Goal: Task Accomplishment & Management: Use online tool/utility

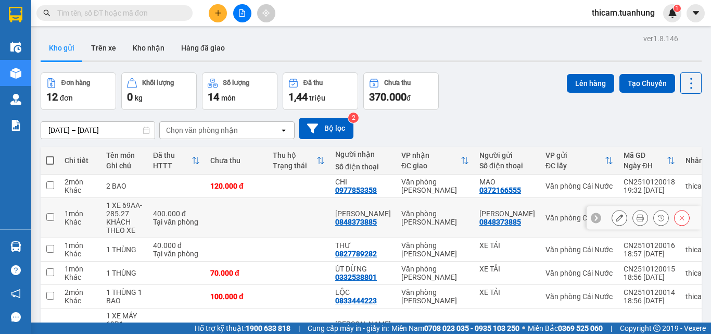
click at [53, 216] on input "checkbox" at bounding box center [50, 217] width 8 height 8
checkbox input "true"
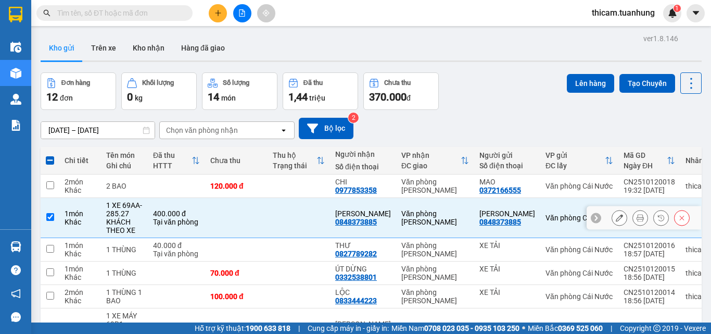
scroll to position [156, 0]
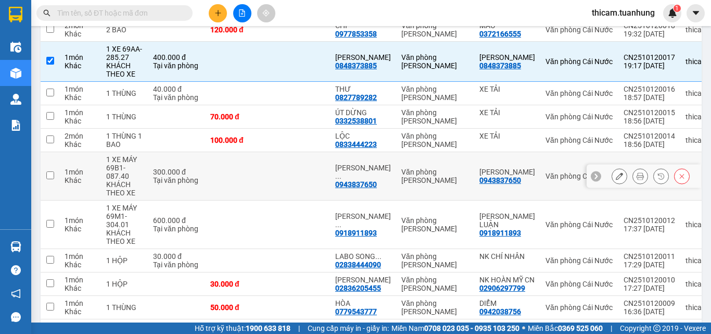
click at [53, 175] on input "checkbox" at bounding box center [50, 175] width 8 height 8
checkbox input "true"
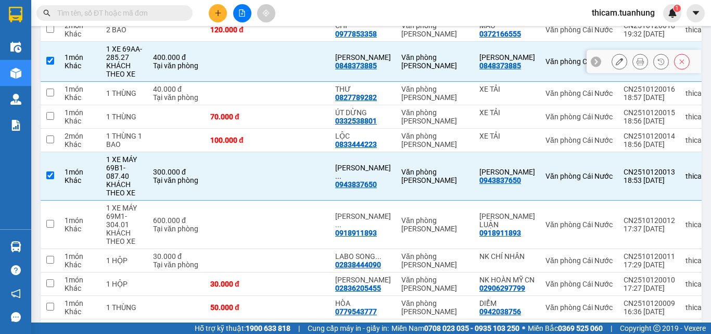
scroll to position [0, 0]
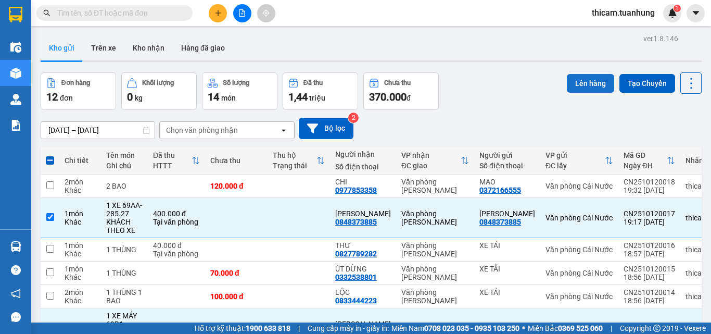
click at [585, 82] on button "Lên hàng" at bounding box center [590, 83] width 47 height 19
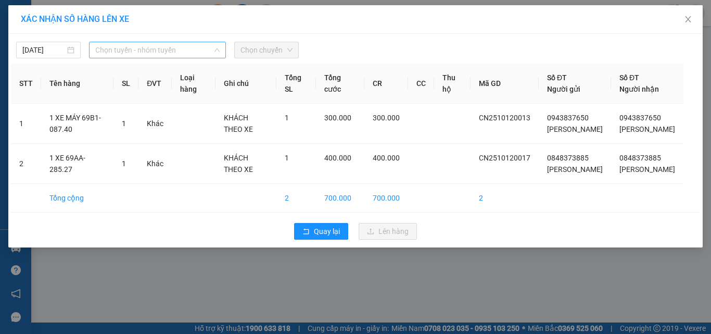
click at [196, 50] on span "Chọn tuyến - nhóm tuyến" at bounding box center [157, 50] width 124 height 16
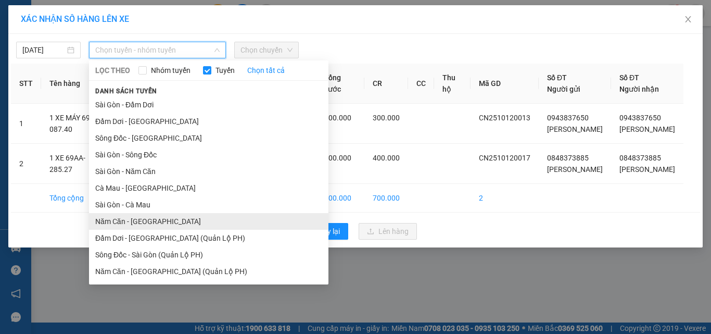
click at [137, 220] on li "Năm Căn - [GEOGRAPHIC_DATA]" at bounding box center [208, 221] width 239 height 17
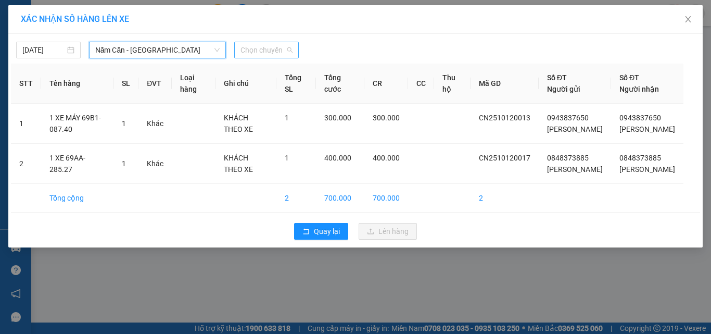
click at [292, 52] on span "Chọn chuyến" at bounding box center [267, 50] width 52 height 16
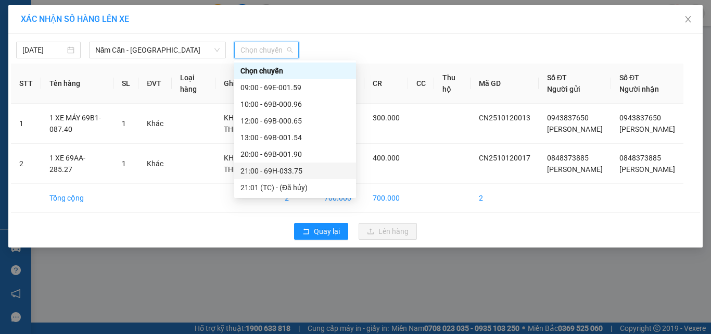
click at [290, 174] on div "21:00 - 69H-033.75" at bounding box center [295, 170] width 109 height 11
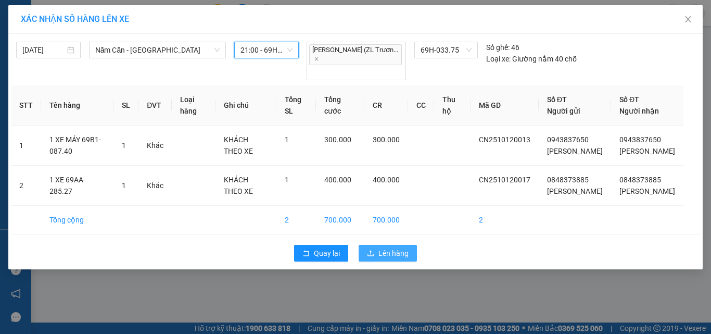
click at [400, 254] on span "Lên hàng" at bounding box center [393, 252] width 30 height 11
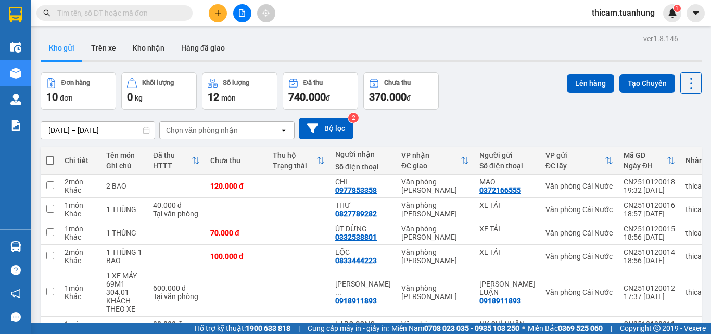
click at [55, 161] on th at bounding box center [50, 161] width 19 height 28
click at [49, 161] on span at bounding box center [50, 160] width 8 height 8
click at [50, 155] on input "checkbox" at bounding box center [50, 155] width 0 height 0
checkbox input "true"
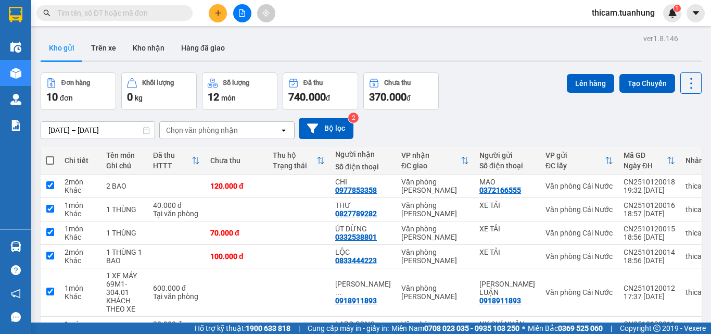
checkbox input "true"
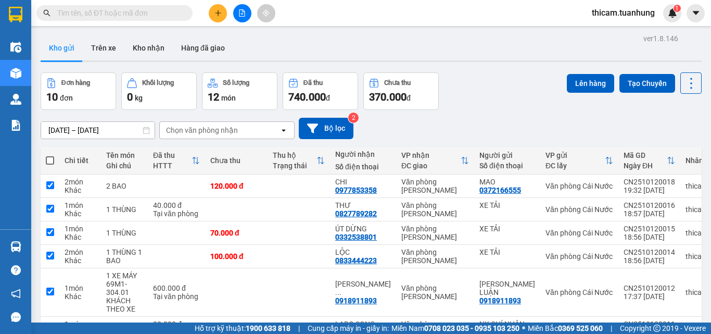
checkbox input "true"
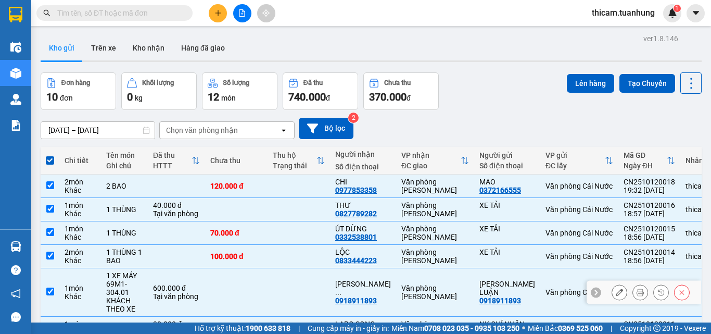
scroll to position [104, 0]
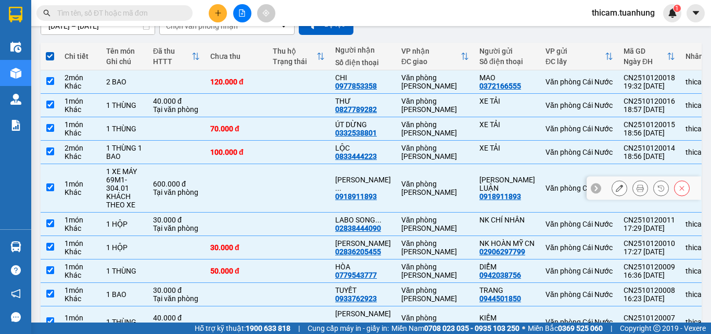
click at [52, 186] on input "checkbox" at bounding box center [50, 187] width 8 height 8
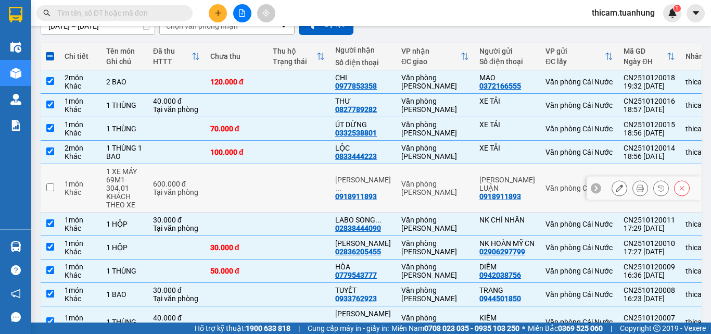
click at [53, 186] on input "checkbox" at bounding box center [50, 187] width 8 height 8
checkbox input "true"
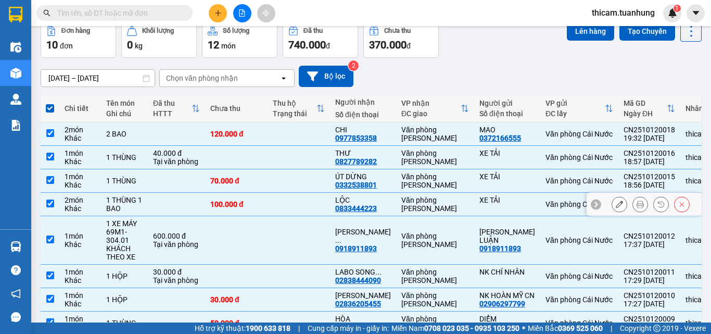
scroll to position [0, 0]
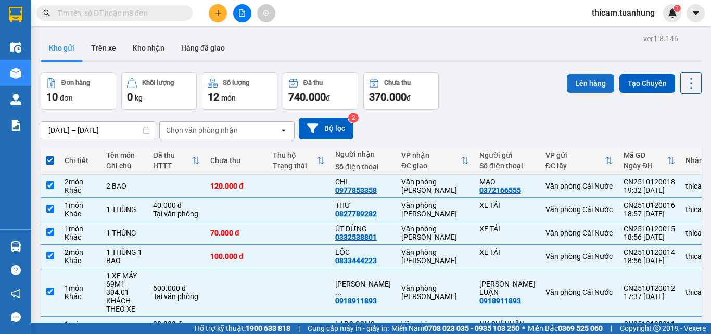
click at [578, 83] on button "Lên hàng" at bounding box center [590, 83] width 47 height 19
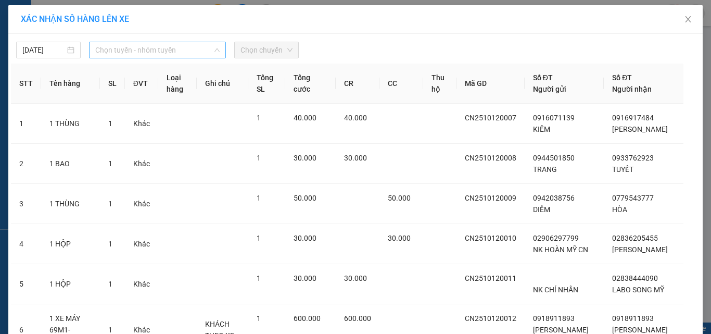
click at [207, 55] on span "Chọn tuyến - nhóm tuyến" at bounding box center [157, 50] width 124 height 16
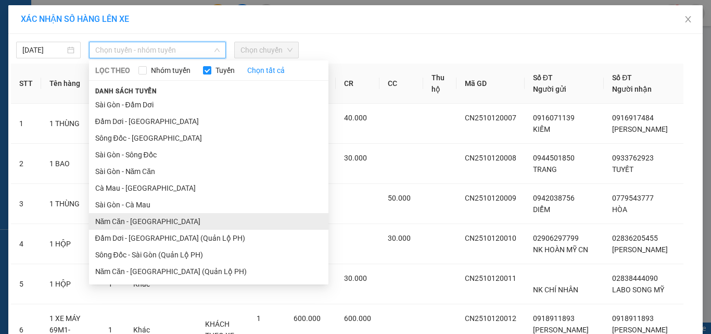
click at [146, 219] on li "Năm Căn - [GEOGRAPHIC_DATA]" at bounding box center [208, 221] width 239 height 17
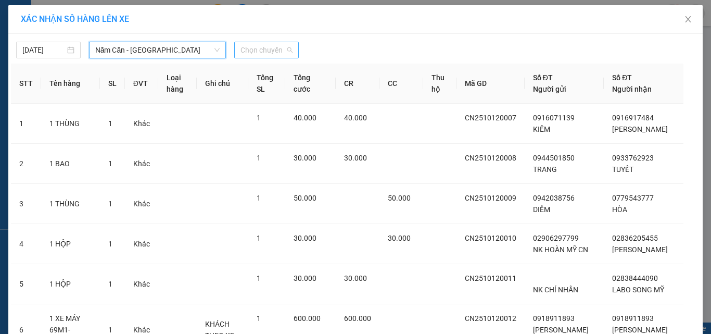
click at [286, 46] on span "Chọn chuyến" at bounding box center [267, 50] width 52 height 16
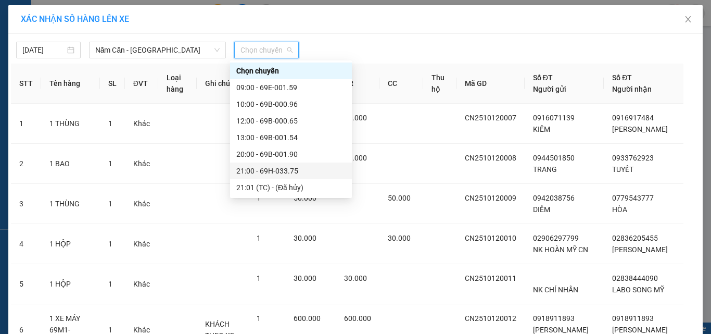
click at [284, 169] on div "21:00 - 69H-033.75" at bounding box center [290, 170] width 109 height 11
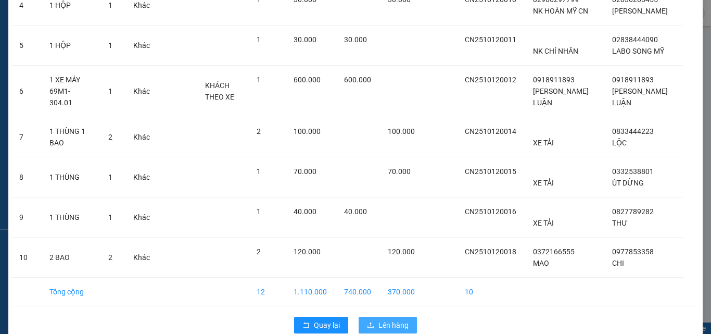
scroll to position [287, 0]
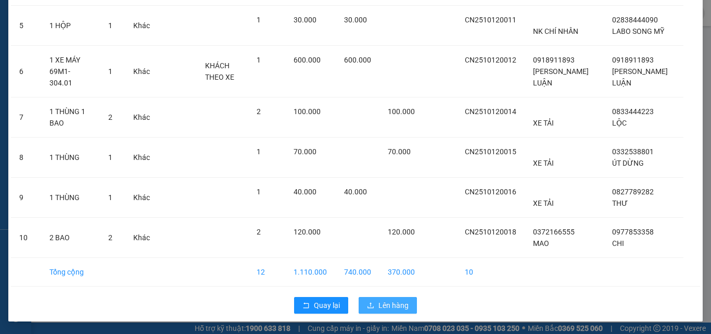
click at [384, 304] on span "Lên hàng" at bounding box center [393, 304] width 30 height 11
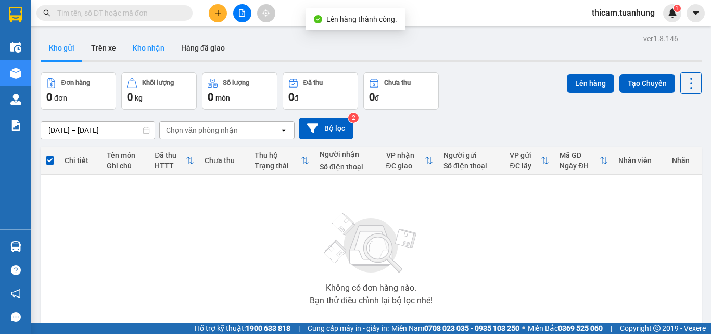
click at [157, 46] on button "Kho nhận" at bounding box center [148, 47] width 48 height 25
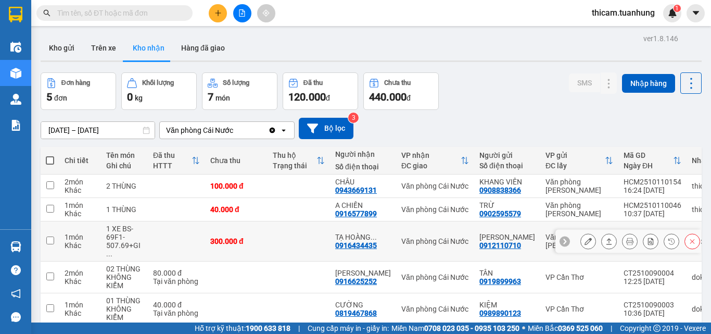
scroll to position [49, 0]
